Goal: Task Accomplishment & Management: Use online tool/utility

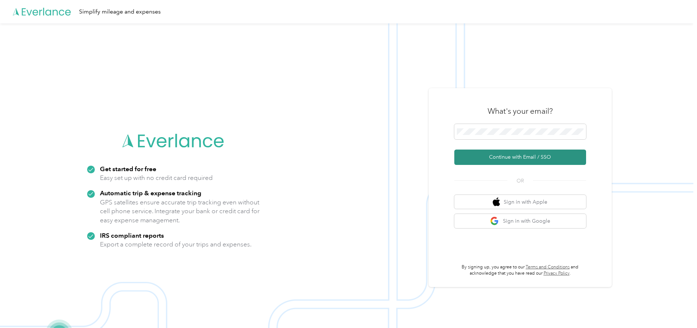
click at [506, 157] on button "Continue with Email / SSO" at bounding box center [520, 157] width 132 height 15
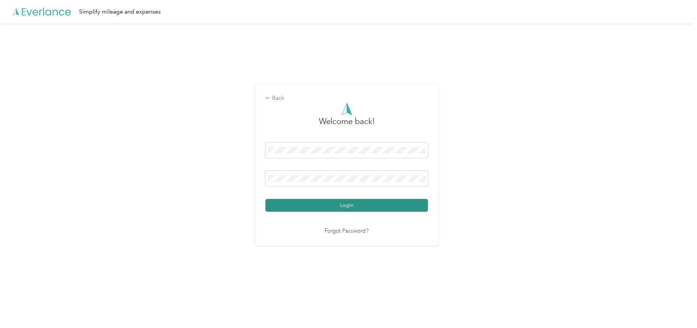
click at [377, 207] on button "Login" at bounding box center [346, 205] width 163 height 13
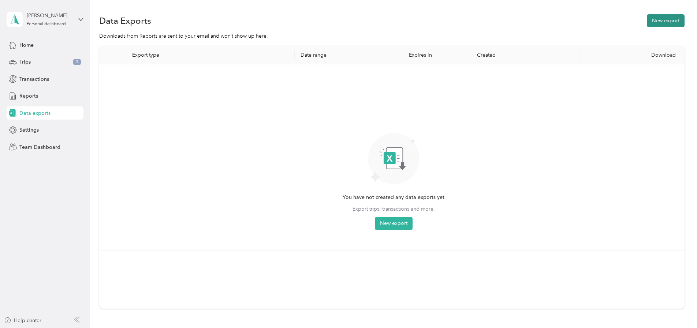
click at [684, 19] on button "New export" at bounding box center [666, 20] width 38 height 13
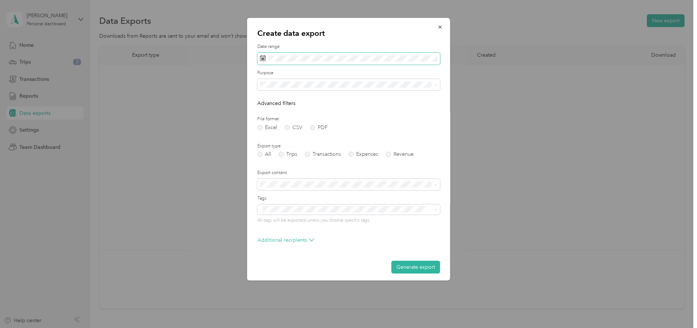
click at [264, 59] on icon at bounding box center [263, 58] width 6 height 6
click at [268, 101] on icon at bounding box center [270, 100] width 7 height 7
click at [313, 126] on div "1" at bounding box center [315, 126] width 10 height 9
click at [265, 182] on div "31" at bounding box center [268, 183] width 10 height 9
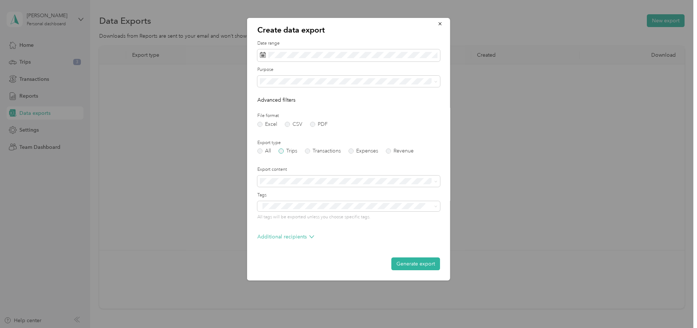
click at [281, 150] on label "Trips" at bounding box center [288, 151] width 19 height 5
click at [319, 124] on label "PDF" at bounding box center [319, 124] width 18 height 5
click at [433, 275] on button "Generate export" at bounding box center [415, 277] width 49 height 13
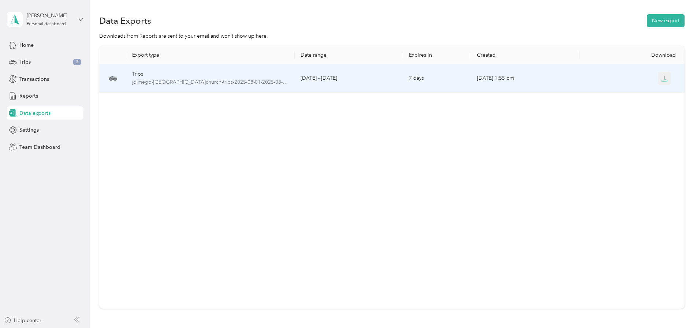
click at [659, 81] on button "button" at bounding box center [664, 78] width 13 height 13
